Goal: Check status: Check status

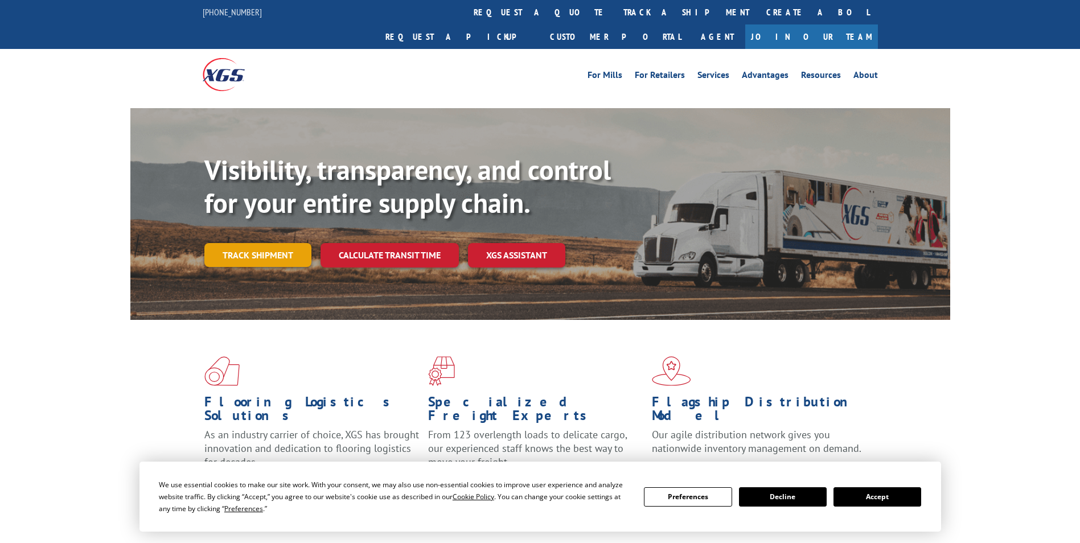
click at [273, 243] on link "Track shipment" at bounding box center [257, 255] width 107 height 24
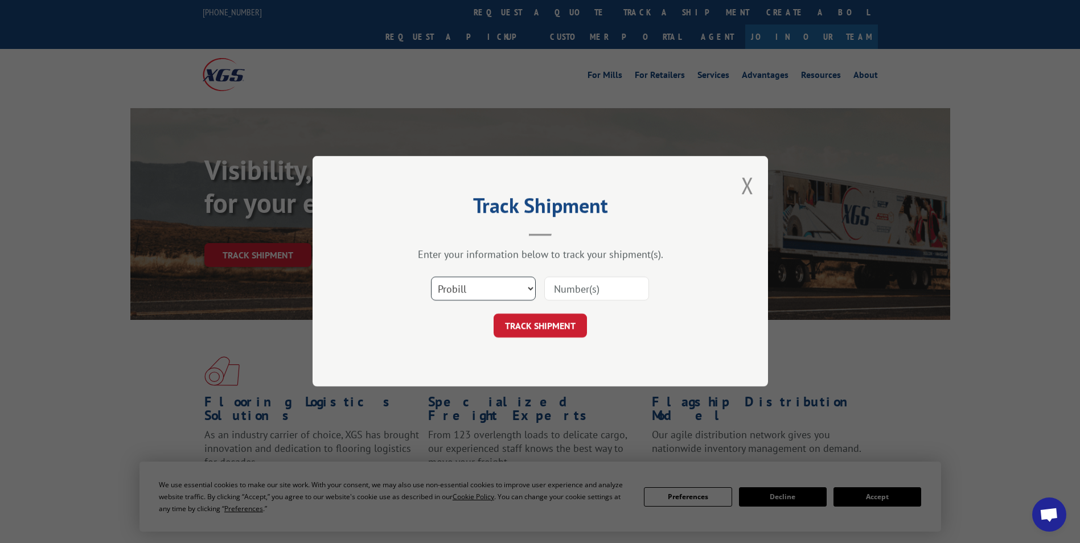
click at [456, 286] on select "Select category... Probill BOL PO" at bounding box center [483, 289] width 105 height 24
select select "bol"
click at [431, 277] on select "Select category... Probill BOL PO" at bounding box center [483, 289] width 105 height 24
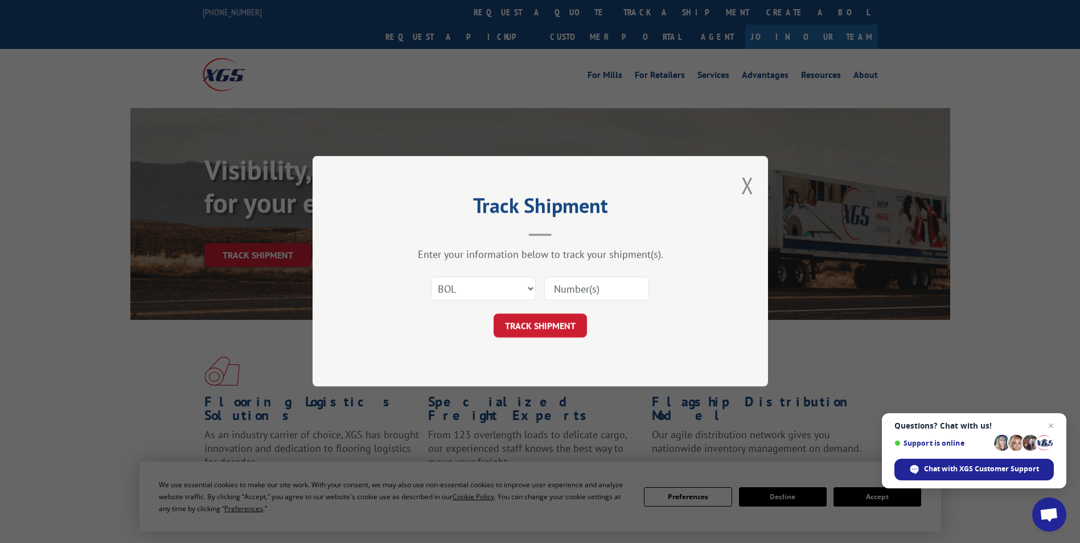
click at [587, 290] on input at bounding box center [596, 289] width 105 height 24
type input "15984120"
click at [561, 327] on button "TRACK SHIPMENT" at bounding box center [540, 326] width 93 height 24
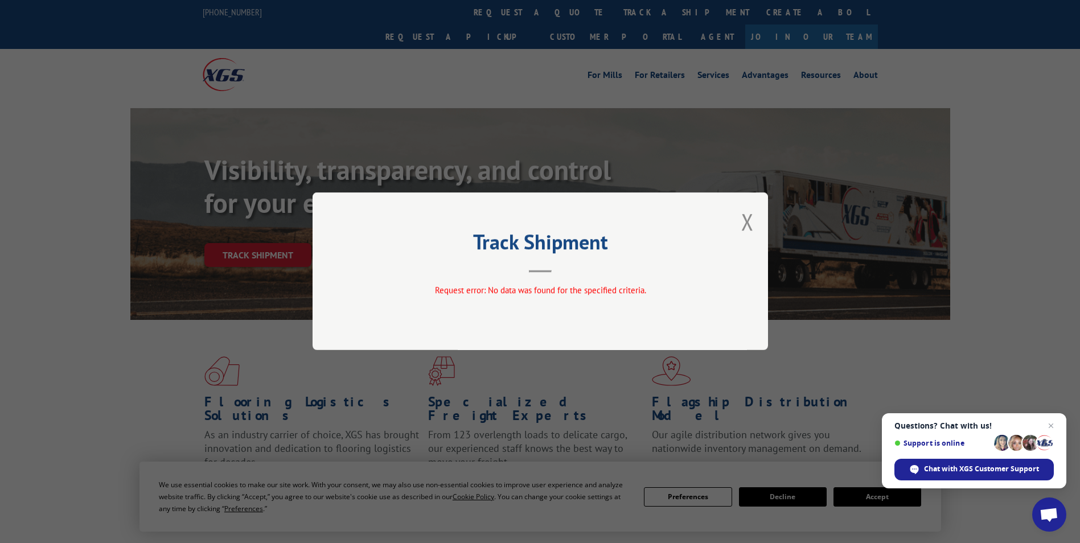
click at [752, 223] on button "Close modal" at bounding box center [748, 222] width 13 height 30
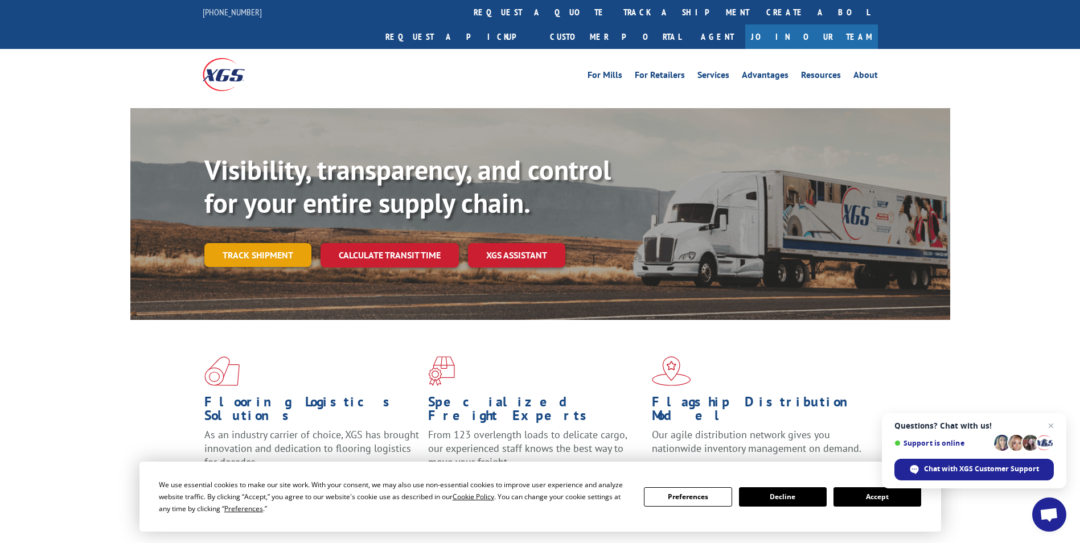
click at [245, 243] on link "Track shipment" at bounding box center [257, 255] width 107 height 24
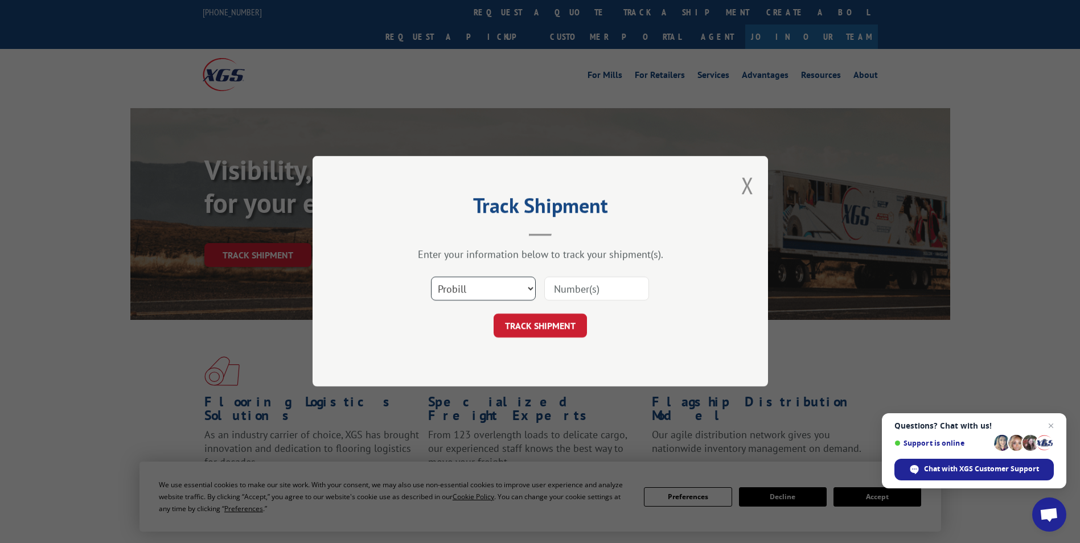
click at [481, 286] on select "Select category... Probill BOL PO" at bounding box center [483, 289] width 105 height 24
select select "bol"
click at [431, 277] on select "Select category... Probill BOL PO" at bounding box center [483, 289] width 105 height 24
click at [592, 291] on input at bounding box center [596, 289] width 105 height 24
type input "15984128"
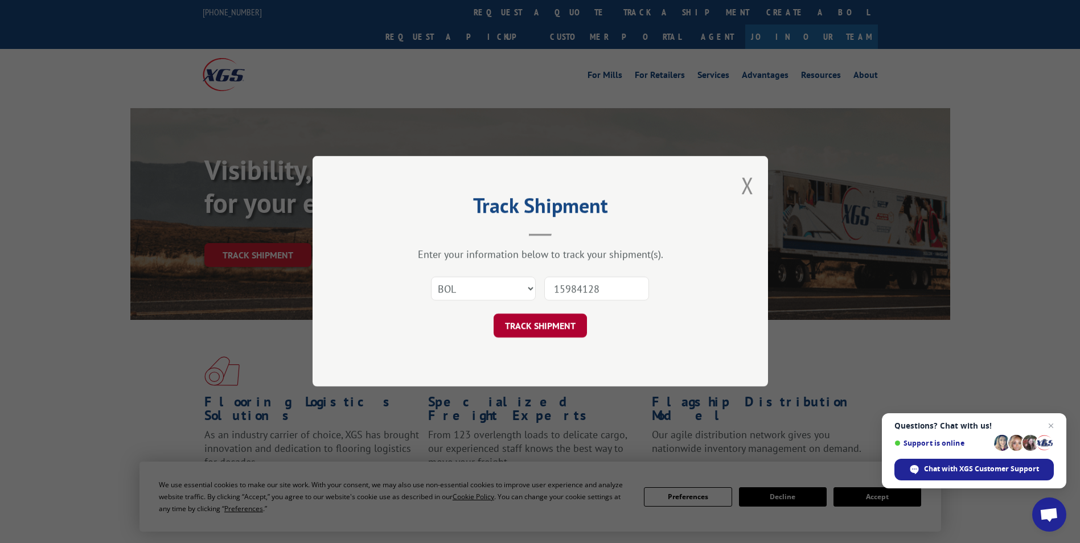
click at [573, 325] on button "TRACK SHIPMENT" at bounding box center [540, 326] width 93 height 24
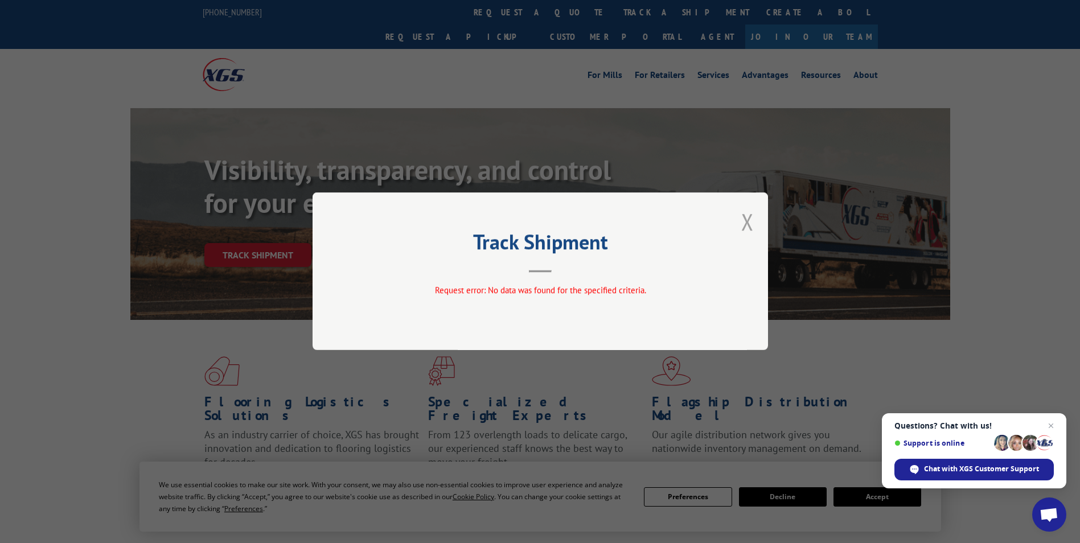
click at [746, 219] on button "Close modal" at bounding box center [748, 222] width 13 height 30
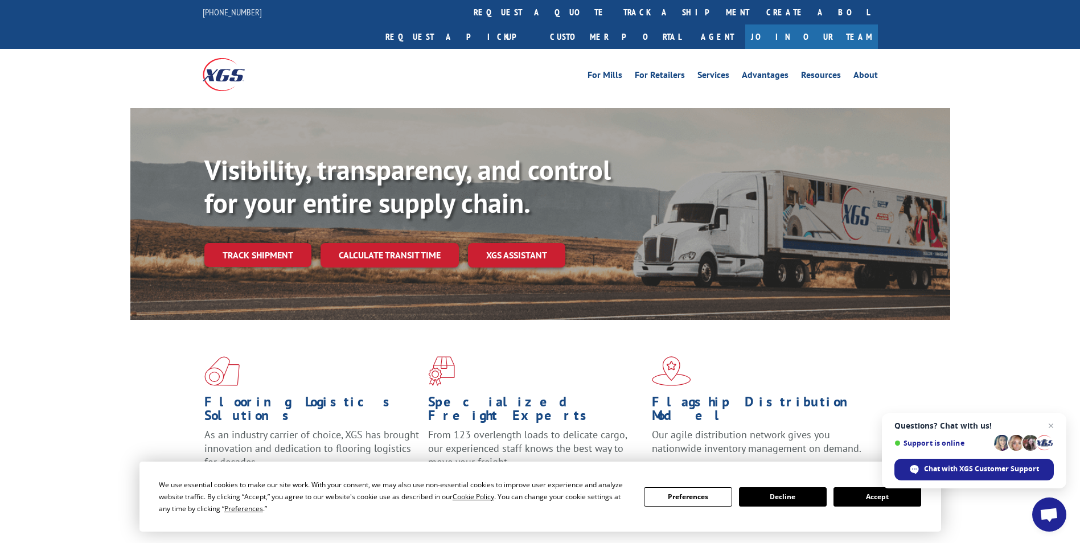
click at [874, 493] on button "Accept" at bounding box center [878, 497] width 88 height 19
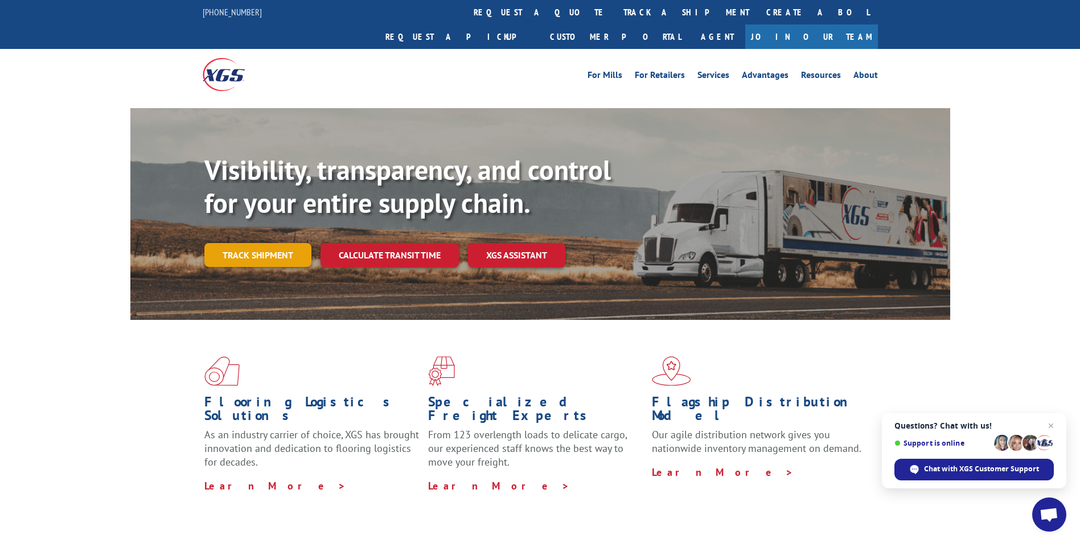
click at [271, 243] on link "Track shipment" at bounding box center [257, 255] width 107 height 24
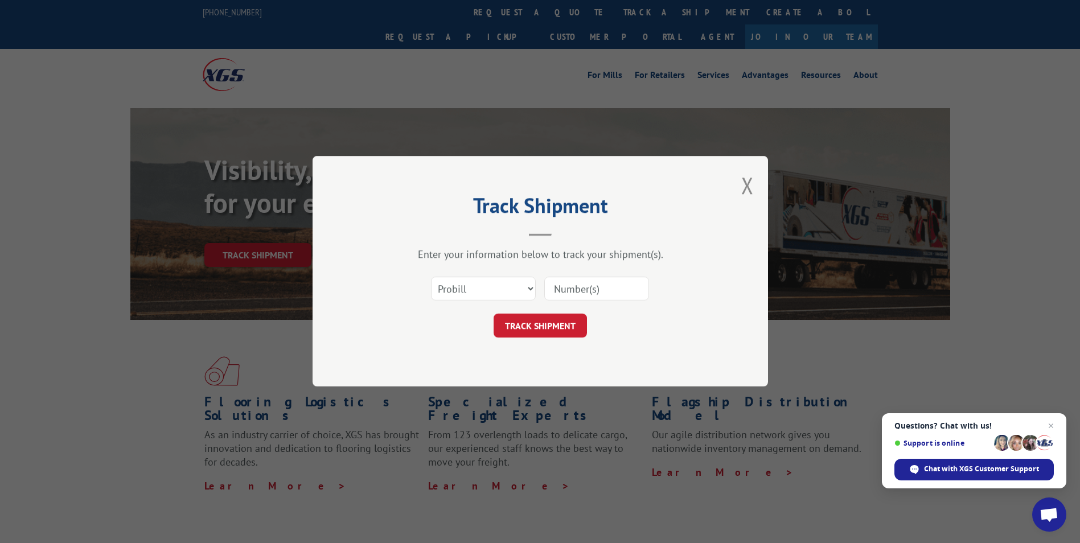
click at [563, 291] on input at bounding box center [596, 289] width 105 height 24
click at [564, 287] on input at bounding box center [596, 289] width 105 height 24
type input "15984120"
click at [569, 325] on button "TRACK SHIPMENT" at bounding box center [540, 326] width 93 height 24
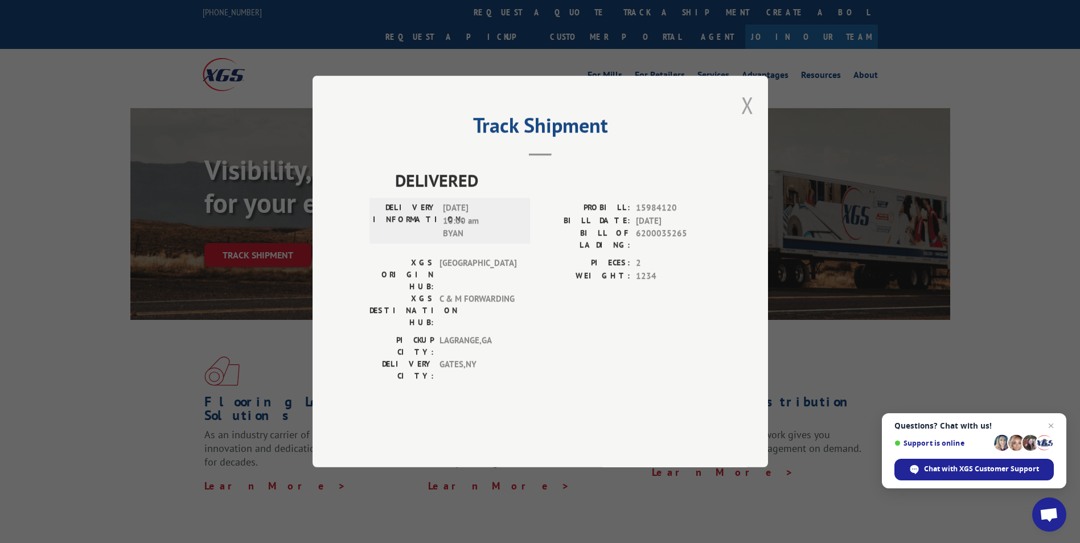
click at [753, 120] on button "Close modal" at bounding box center [748, 105] width 13 height 30
